Goal: Browse casually

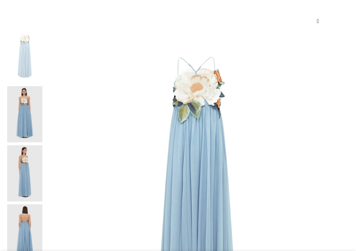
scroll to position [93, 0]
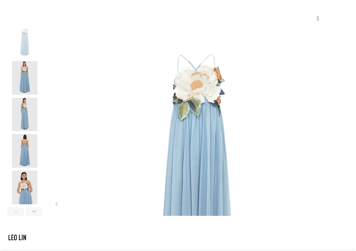
click at [211, 50] on img "1 / 6" at bounding box center [197, 177] width 304 height 304
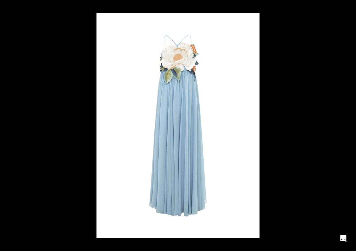
scroll to position [0, 182]
